Goal: Information Seeking & Learning: Check status

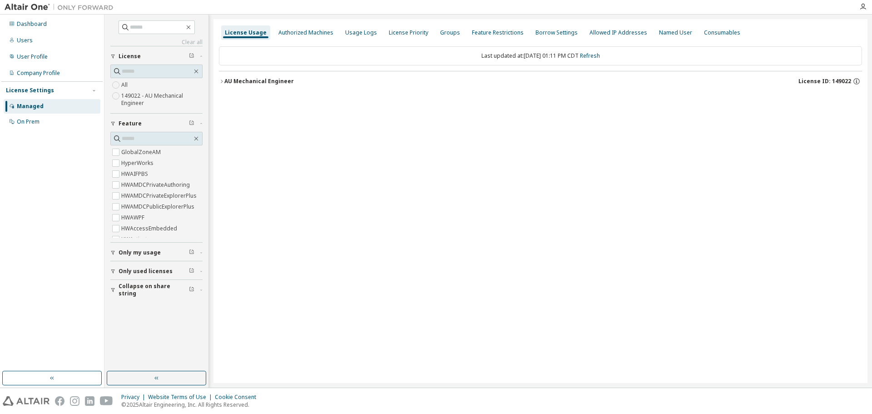
click at [223, 78] on button "AU Mechanical Engineer License ID: 149022" at bounding box center [540, 81] width 643 height 20
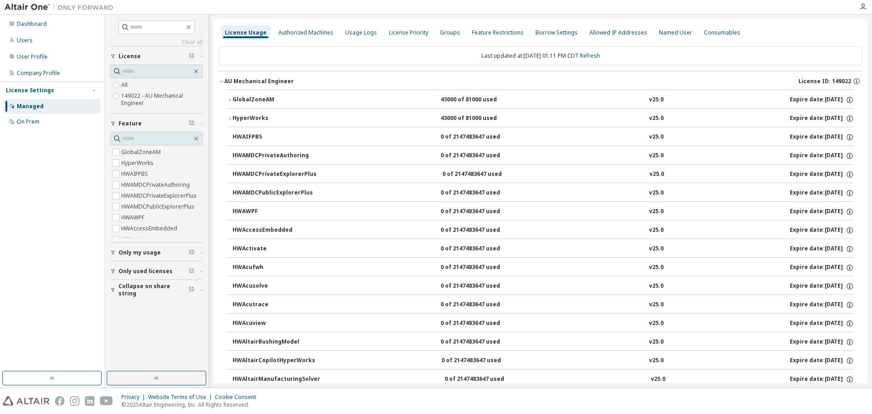
click at [263, 96] on div "GlobalZoneAM" at bounding box center [273, 100] width 82 height 8
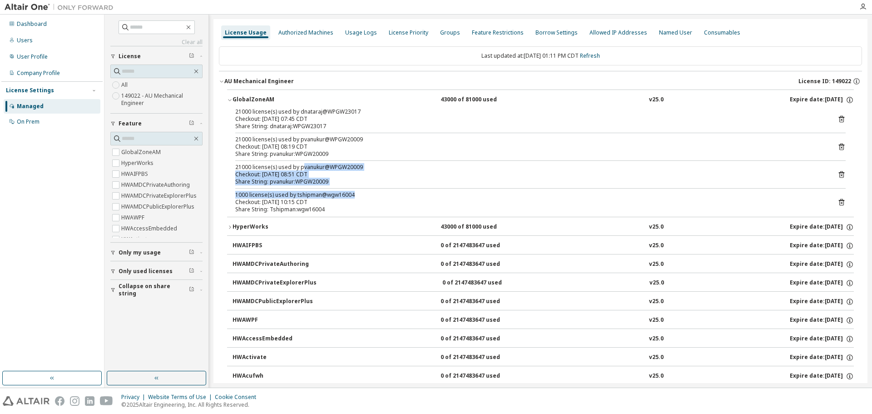
drag, startPoint x: 355, startPoint y: 195, endPoint x: 301, endPoint y: 169, distance: 59.7
click at [301, 169] on div "21000 license(s) used by dnataraj@WPGW23017 Checkout: [DATE] 07:45 CDT Share St…" at bounding box center [540, 162] width 627 height 109
click at [365, 153] on div "Share String: pvanukur:WPGW20009" at bounding box center [529, 153] width 588 height 7
drag, startPoint x: 341, startPoint y: 202, endPoint x: 301, endPoint y: 193, distance: 41.3
click at [301, 193] on div "1000 license(s) used by tshipman@wgw16004 Checkout: [DATE] 10:15 CDT" at bounding box center [529, 198] width 588 height 15
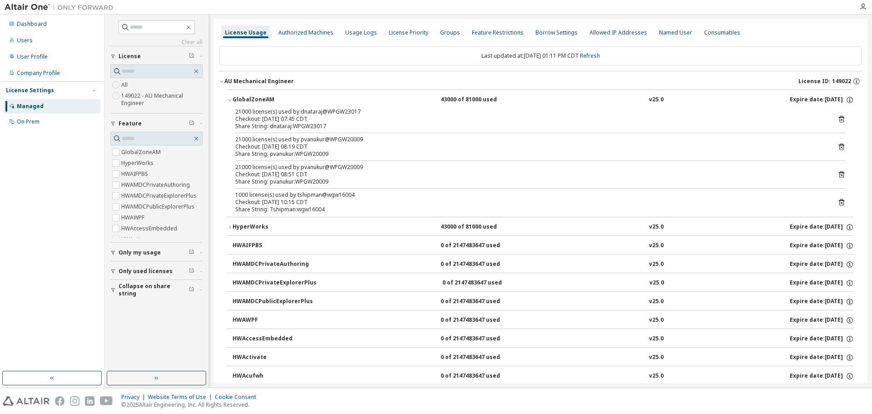
click at [319, 127] on div "Share String: dnataraj:WPGW23017" at bounding box center [529, 126] width 588 height 7
click at [324, 148] on div "Checkout: [DATE] 08:19 CDT" at bounding box center [529, 146] width 588 height 7
drag, startPoint x: 298, startPoint y: 111, endPoint x: 317, endPoint y: 110, distance: 18.6
click at [317, 110] on div "21000 license(s) used by dnataraj@WPGW23017" at bounding box center [529, 111] width 588 height 7
click at [350, 174] on div "Checkout: [DATE] 08:51 CDT" at bounding box center [529, 174] width 588 height 7
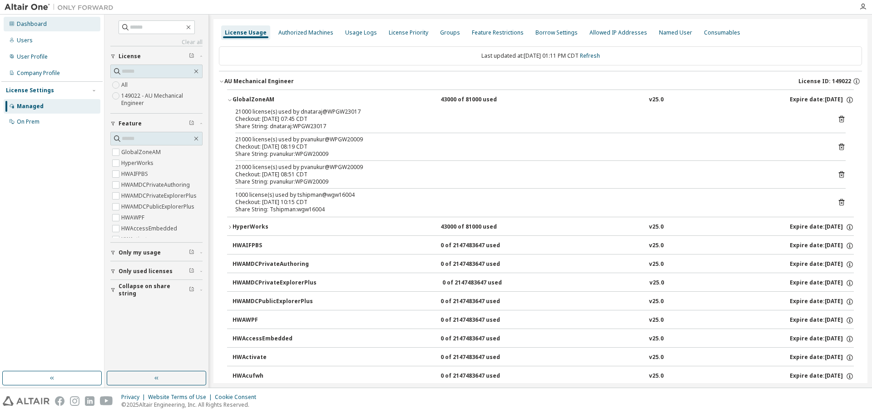
click at [43, 25] on div "Dashboard" at bounding box center [32, 23] width 30 height 7
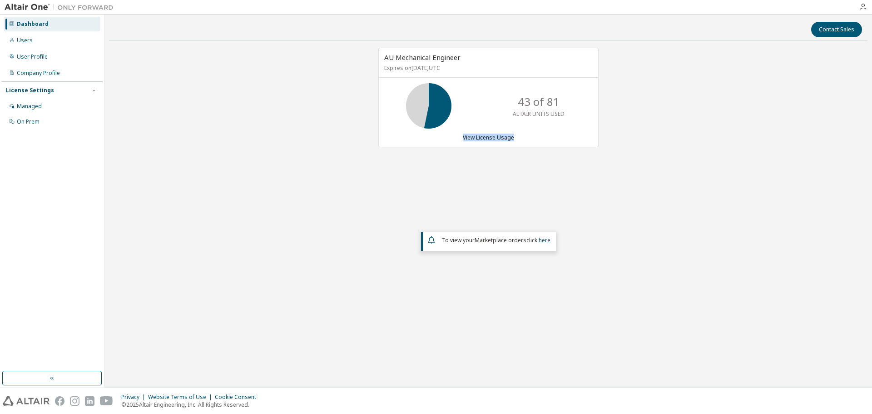
drag, startPoint x: 521, startPoint y: 132, endPoint x: 447, endPoint y: 133, distance: 74.5
click at [447, 133] on div "AU Mechanical Engineer Expires on [DATE] UTC 43 of 81 ALTAIR UNITS USED View Li…" at bounding box center [488, 97] width 220 height 99
click at [499, 192] on div "AU Mechanical Engineer Expires on [DATE] UTC 43 of 81 ALTAIR UNITS USED View Li…" at bounding box center [488, 182] width 758 height 269
